Goal: Download file/media

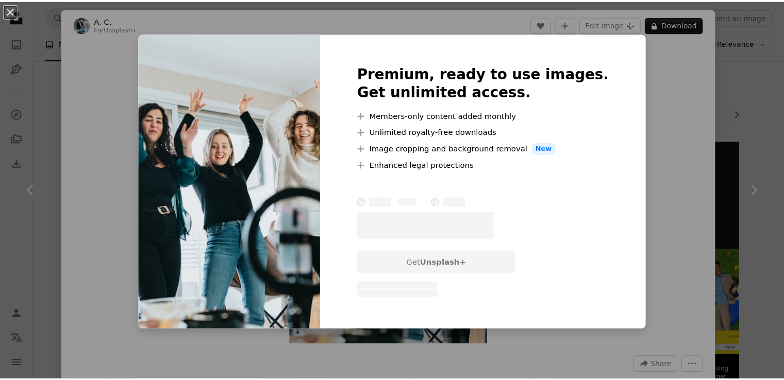
scroll to position [515, 0]
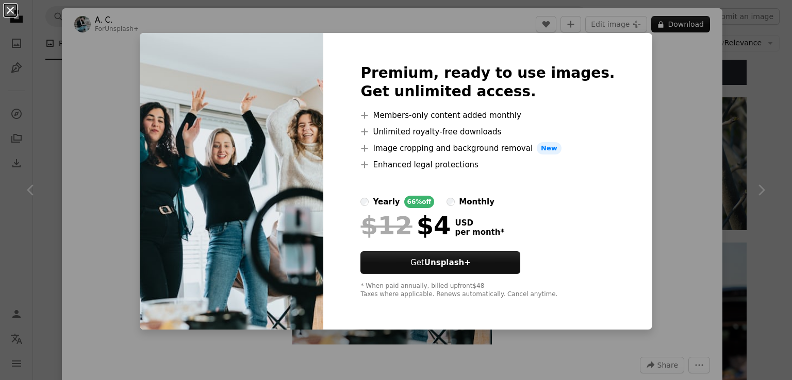
click at [9, 7] on button "An X shape" at bounding box center [10, 10] width 12 height 12
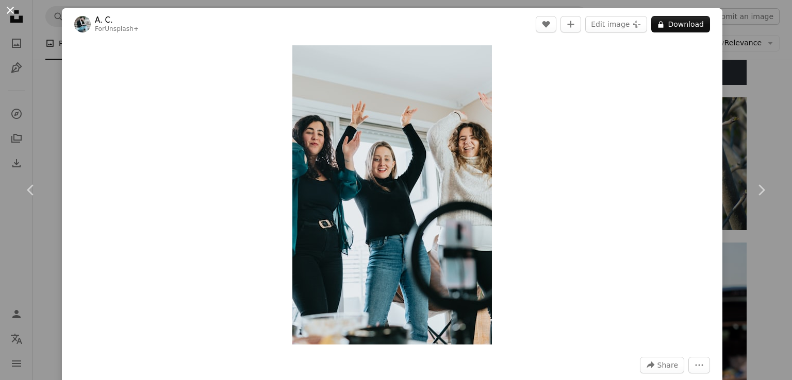
click at [9, 11] on button "An X shape" at bounding box center [10, 10] width 12 height 12
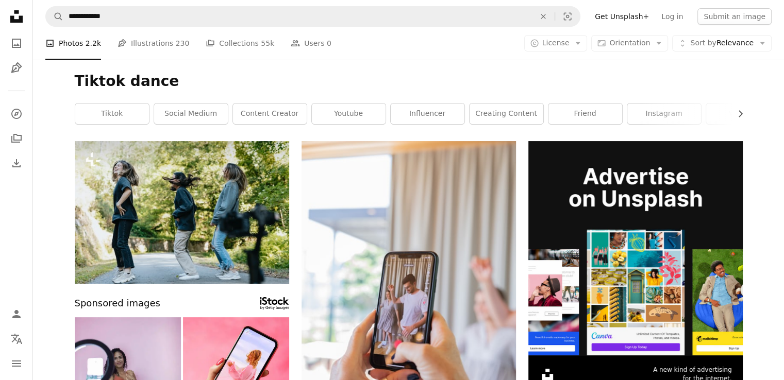
scroll to position [52, 0]
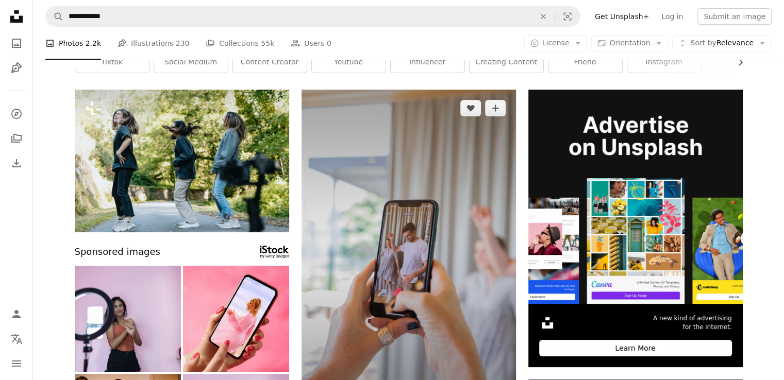
click at [452, 154] on img at bounding box center [409, 251] width 214 height 322
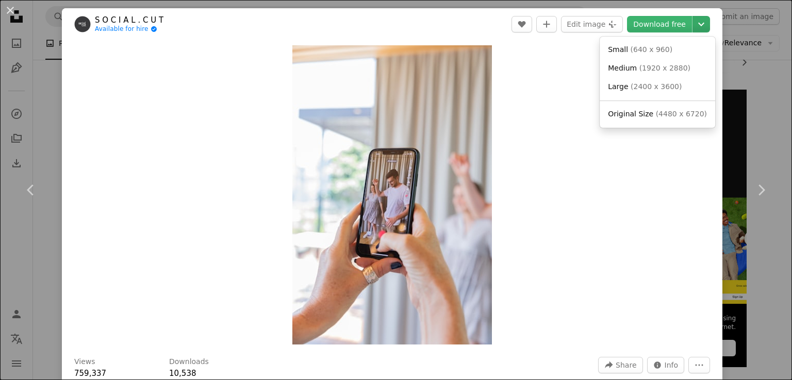
click at [698, 23] on icon "Choose download size" at bounding box center [701, 25] width 6 height 4
click at [658, 46] on span "( 640 x 960 )" at bounding box center [651, 49] width 42 height 8
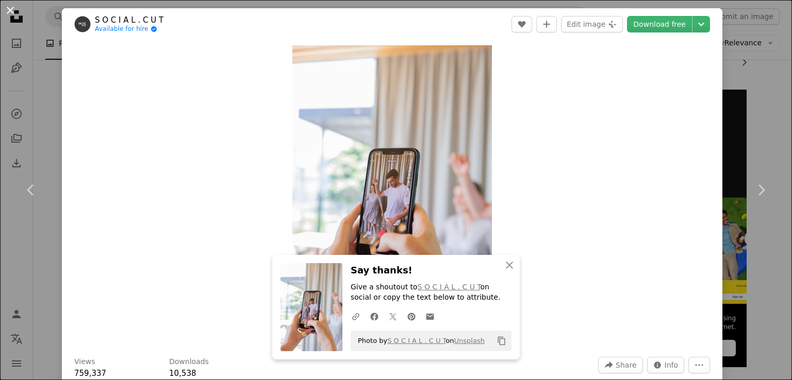
click at [10, 10] on button "An X shape" at bounding box center [10, 10] width 12 height 12
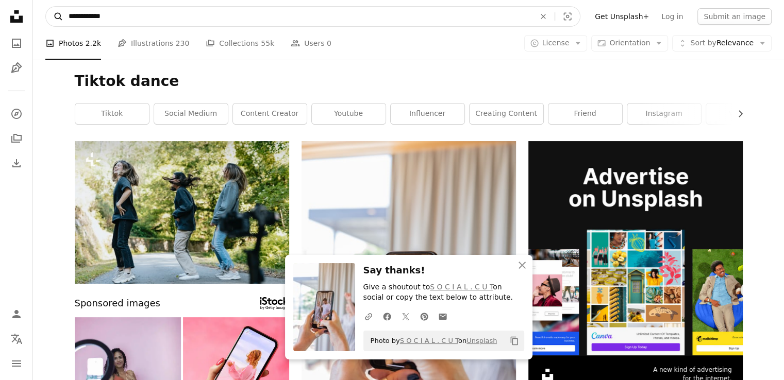
drag, startPoint x: 122, startPoint y: 17, endPoint x: 56, endPoint y: 13, distance: 66.1
click at [54, 16] on form "**********" at bounding box center [312, 16] width 535 height 21
type input "**********"
click at [46, 7] on button "A magnifying glass" at bounding box center [55, 17] width 18 height 20
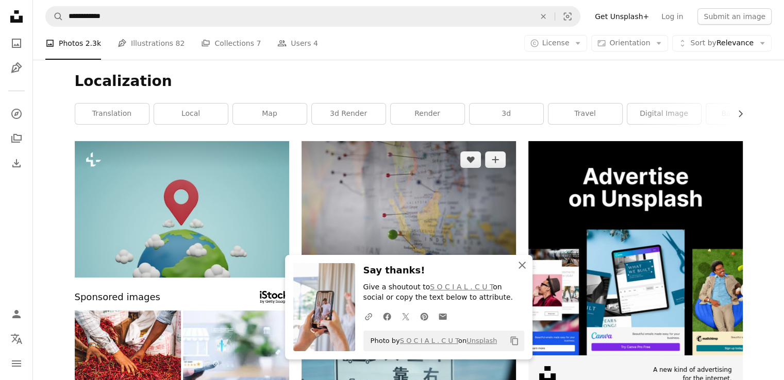
drag, startPoint x: 521, startPoint y: 266, endPoint x: 434, endPoint y: 239, distance: 91.0
click at [521, 266] on icon "button" at bounding box center [522, 265] width 7 height 7
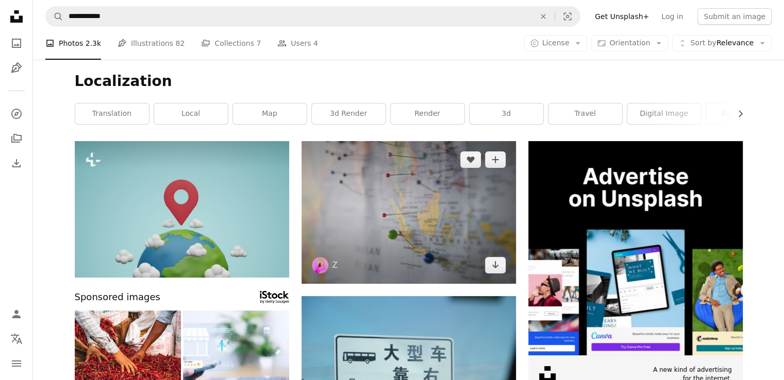
click at [412, 217] on img at bounding box center [409, 212] width 214 height 143
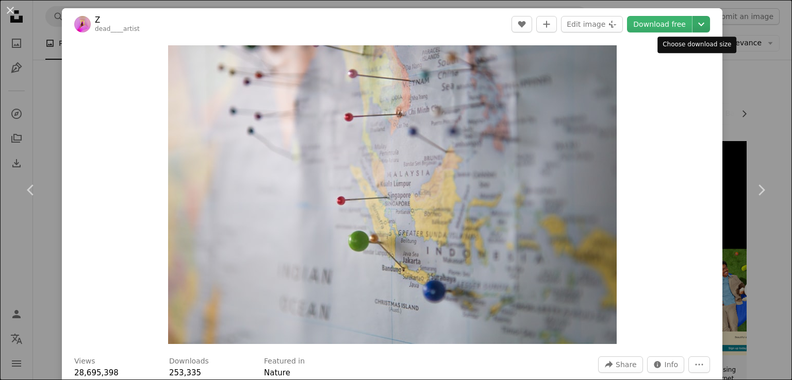
click at [698, 24] on icon "Choose download size" at bounding box center [701, 25] width 6 height 4
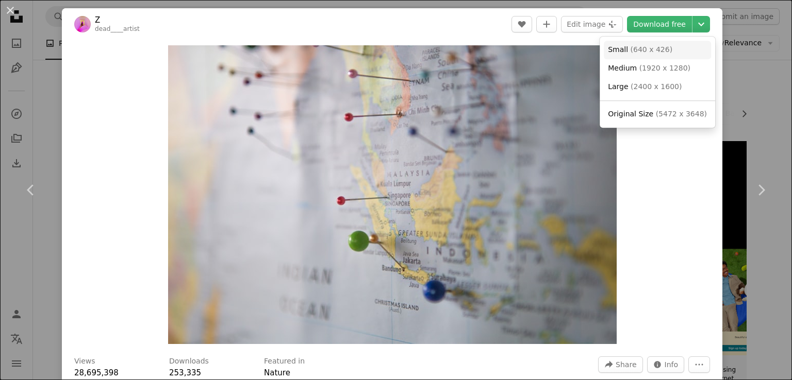
click at [666, 47] on link "Small ( 640 x 426 )" at bounding box center [657, 50] width 107 height 19
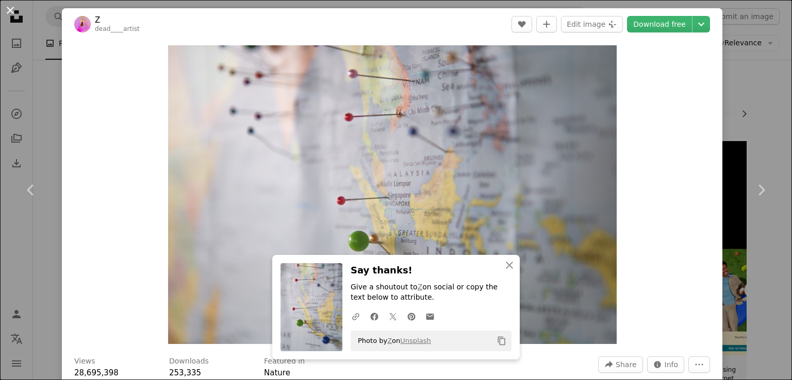
click at [11, 10] on button "An X shape" at bounding box center [10, 10] width 12 height 12
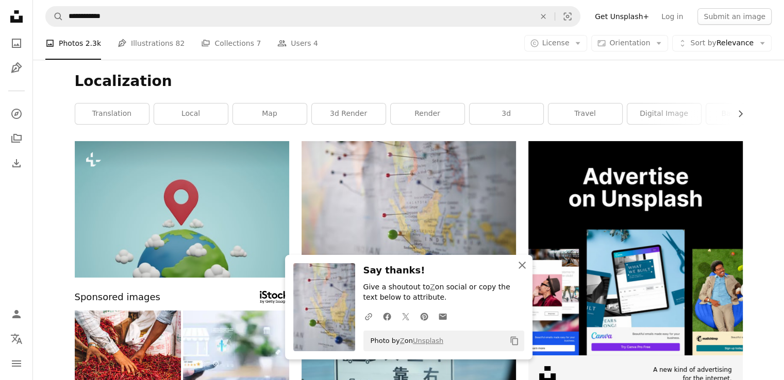
drag, startPoint x: 524, startPoint y: 270, endPoint x: 489, endPoint y: 232, distance: 51.1
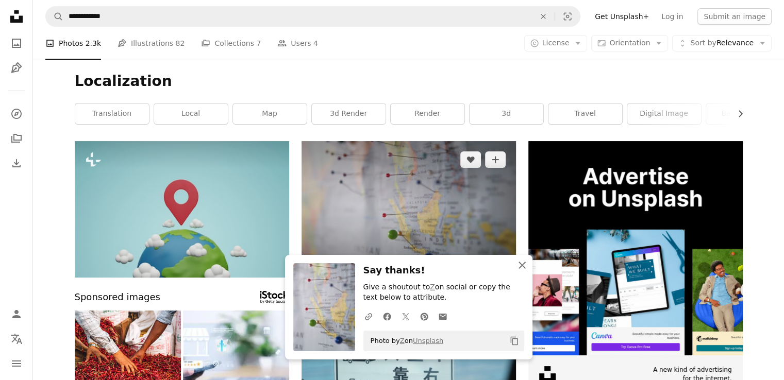
click at [523, 270] on icon "An X shape" at bounding box center [522, 265] width 12 height 12
